Goal: Navigation & Orientation: Find specific page/section

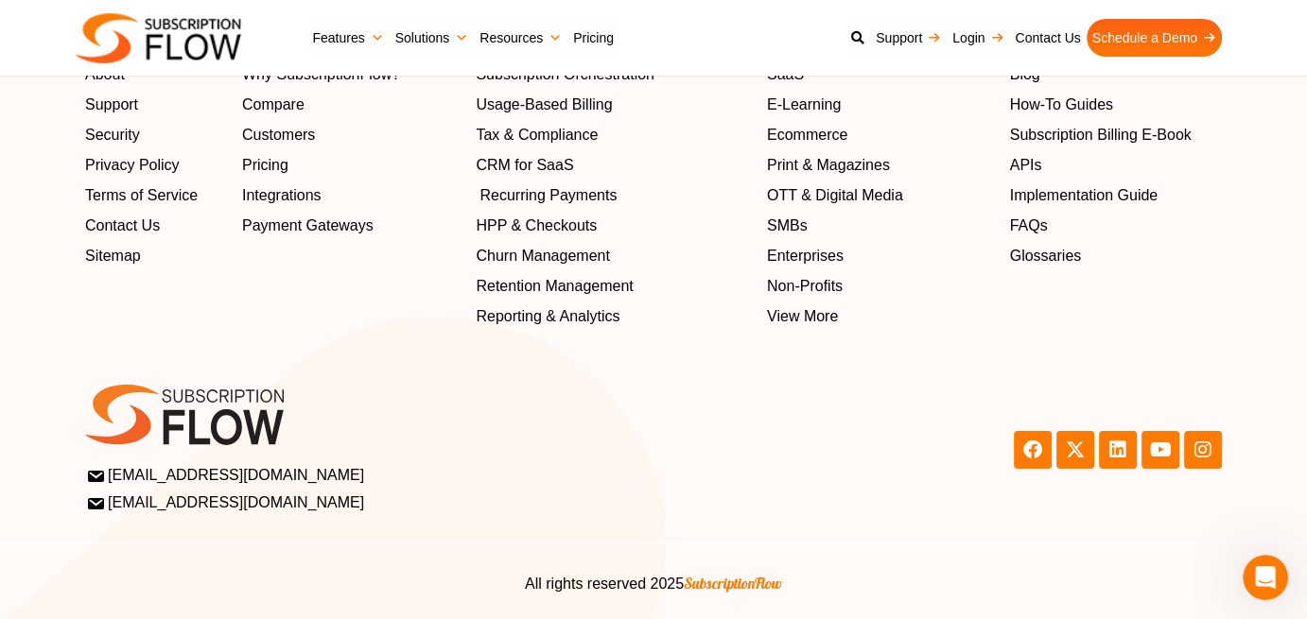
scroll to position [6097, 0]
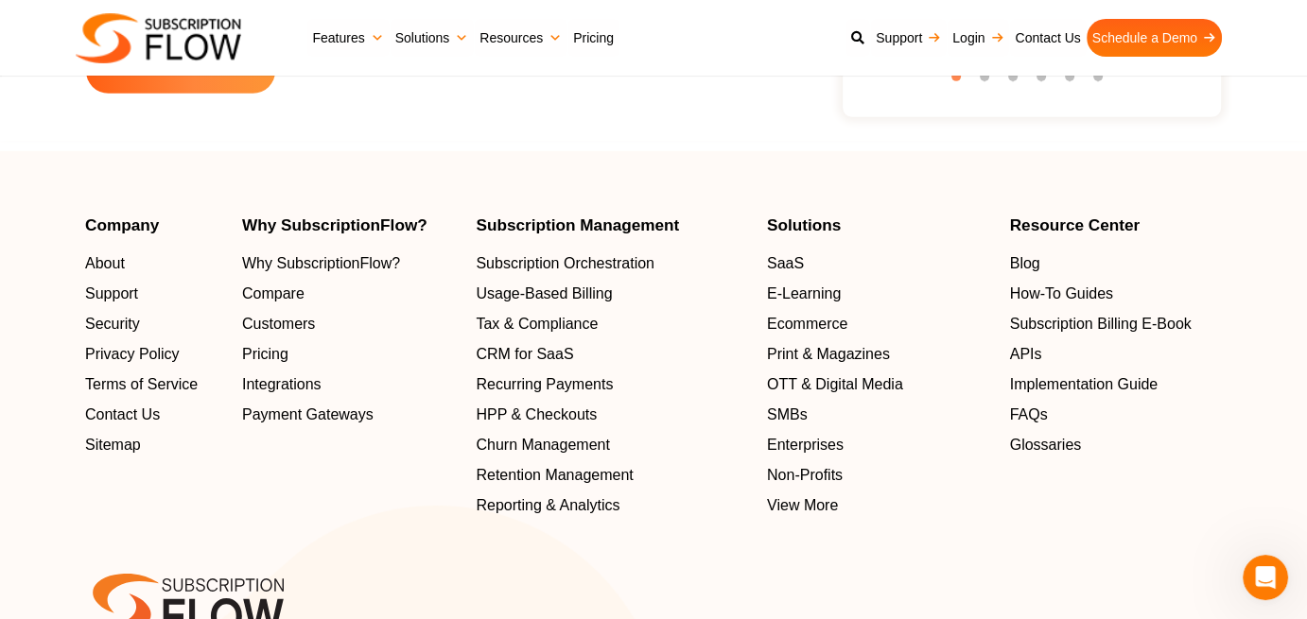
drag, startPoint x: 1080, startPoint y: 475, endPoint x: 1084, endPoint y: 486, distance: 12.0
click at [1084, 486] on div "Resource Center Blog How-To Guides Subscription Billing E-Book APIs Implementat…" at bounding box center [1116, 368] width 212 height 300
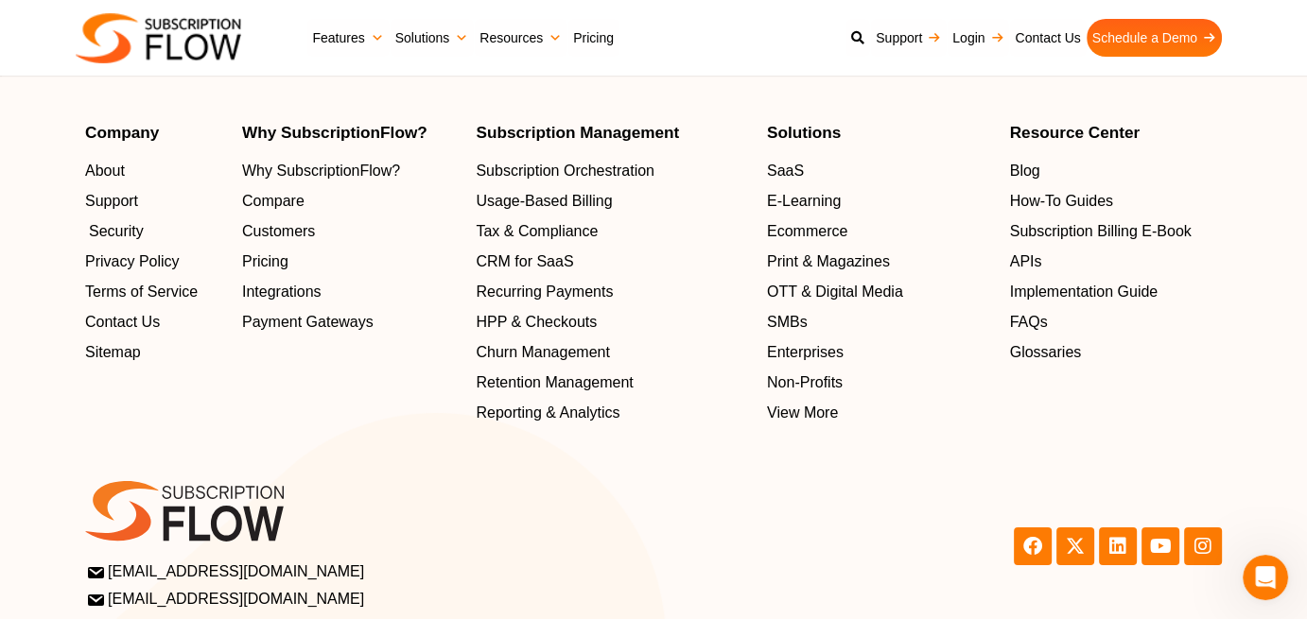
scroll to position [6208, 0]
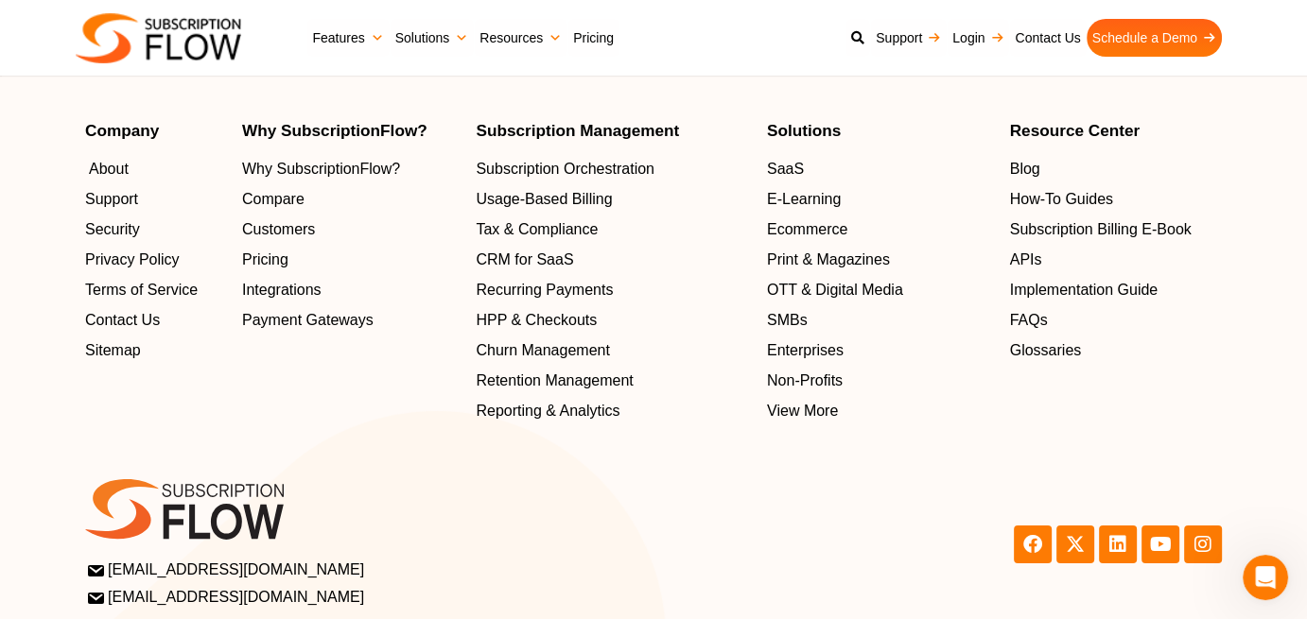
click at [131, 172] on link "About" at bounding box center [154, 169] width 138 height 23
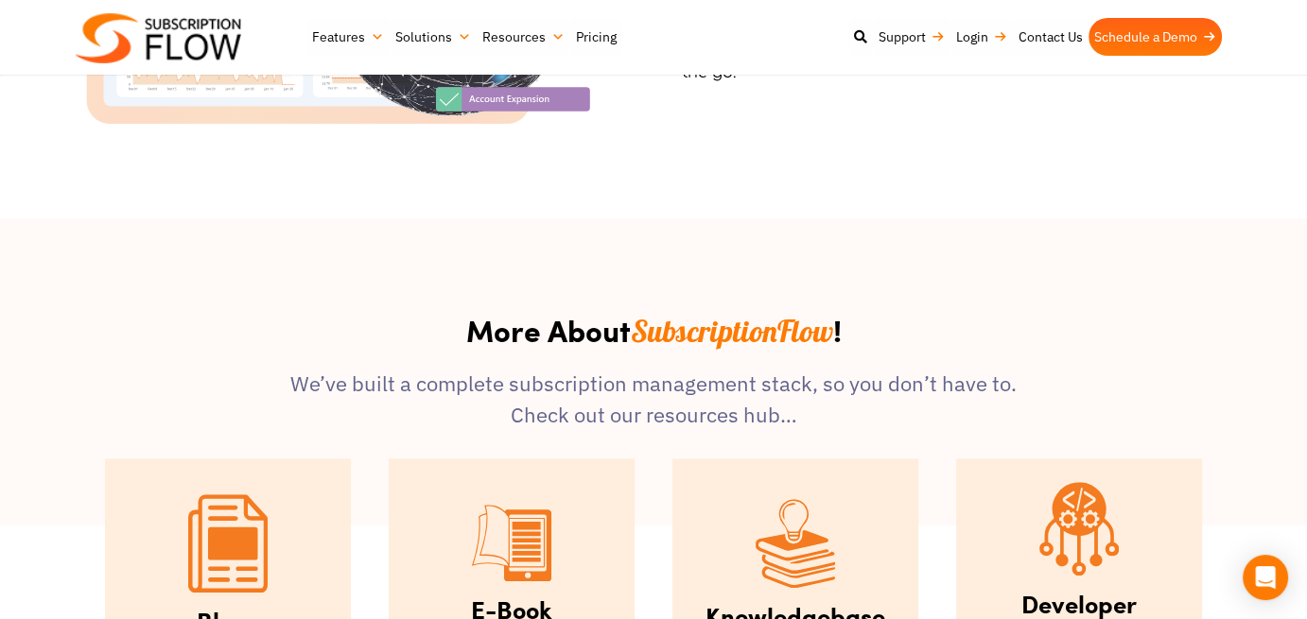
scroll to position [2175, 0]
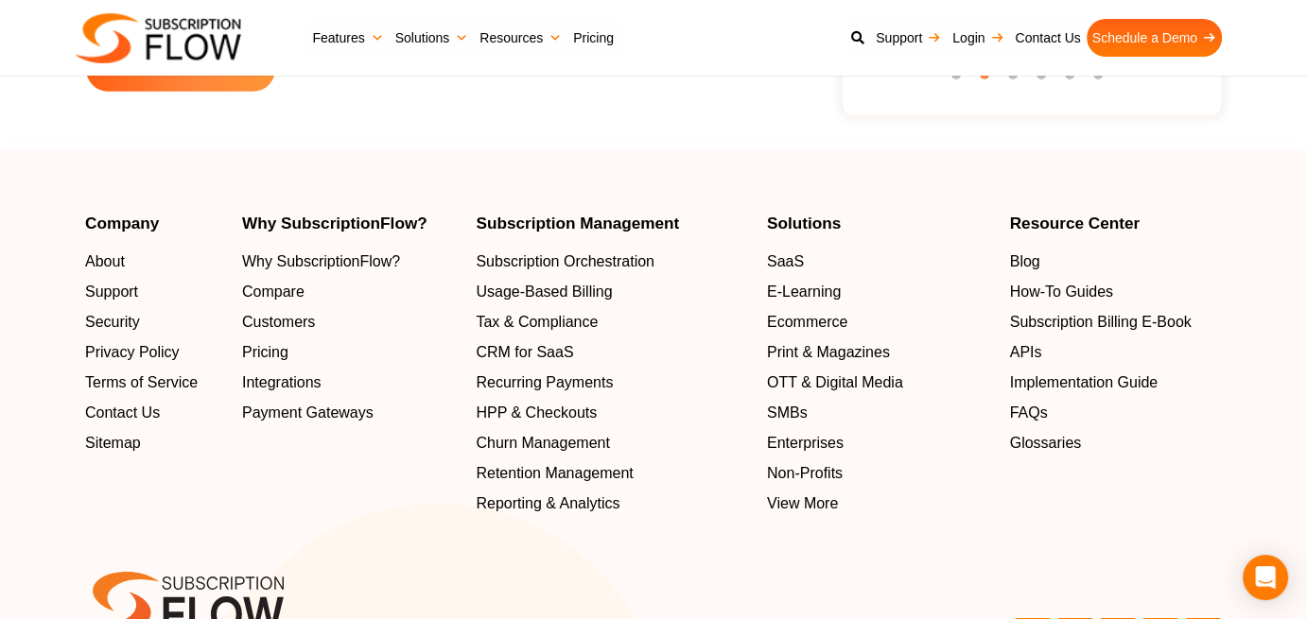
scroll to position [6114, 0]
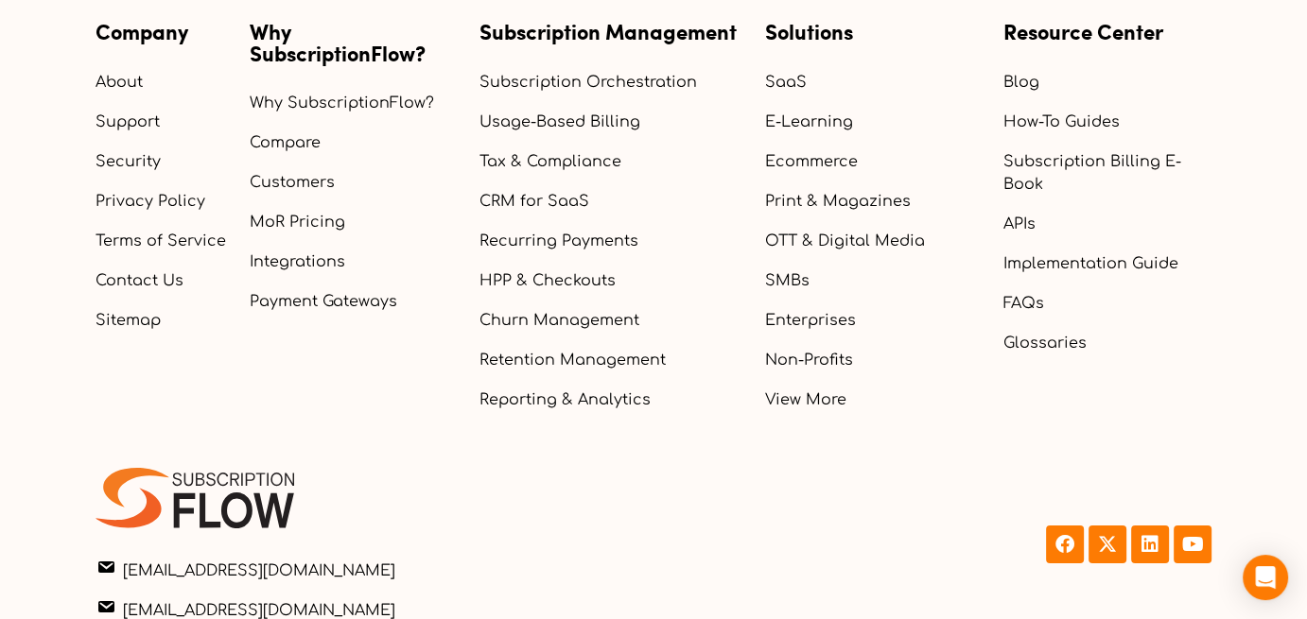
scroll to position [7507, 0]
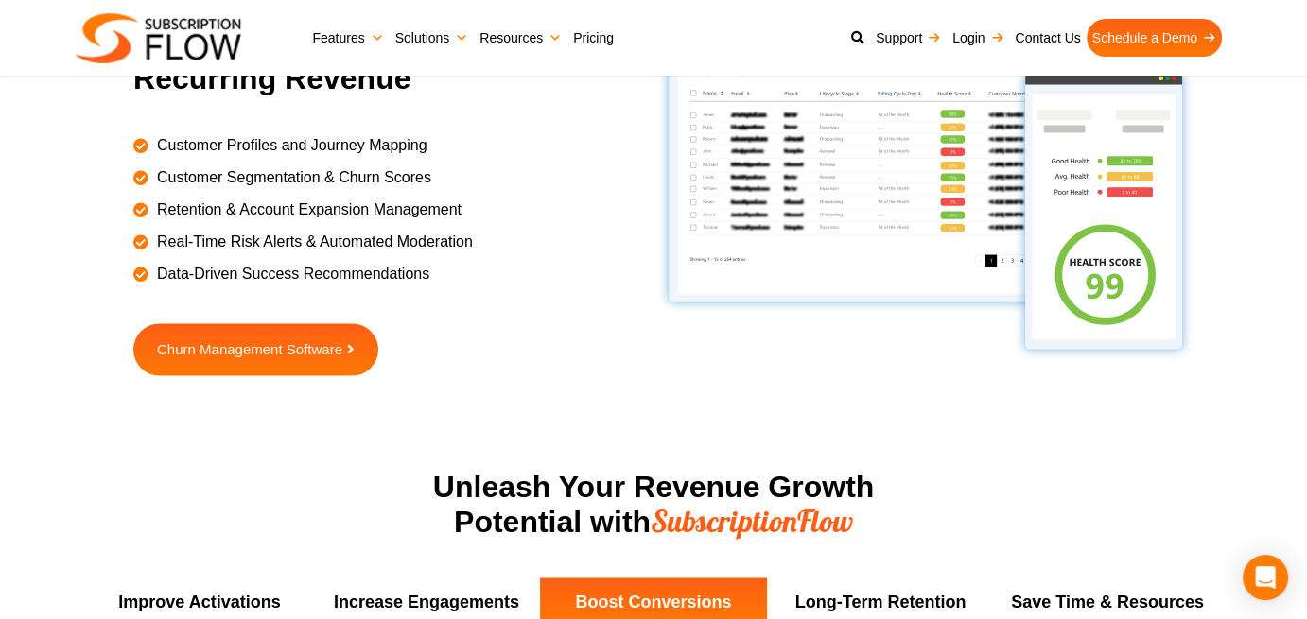
scroll to position [3121, 0]
